Goal: Navigation & Orientation: Find specific page/section

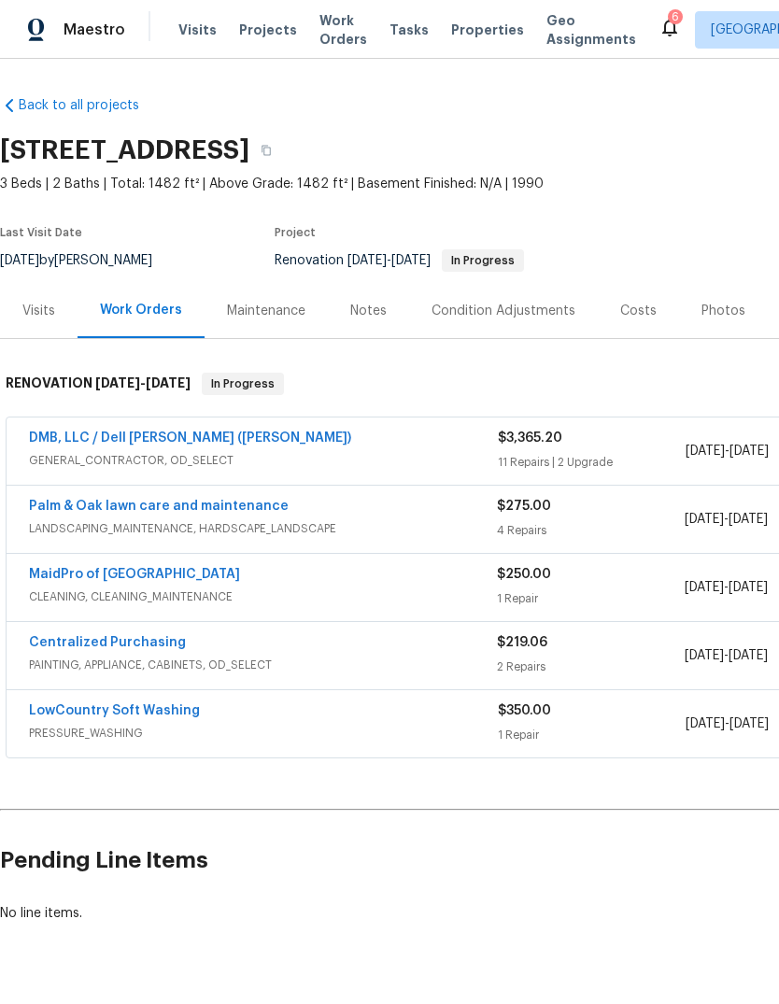
click at [461, 35] on span "Properties" at bounding box center [487, 30] width 73 height 19
